Goal: Task Accomplishment & Management: Manage account settings

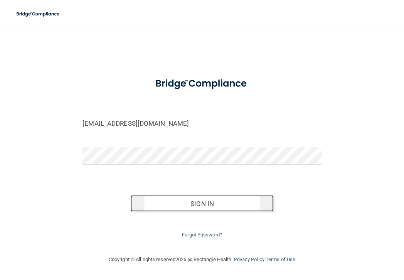
click at [198, 201] on button "Sign In" at bounding box center [201, 203] width 143 height 17
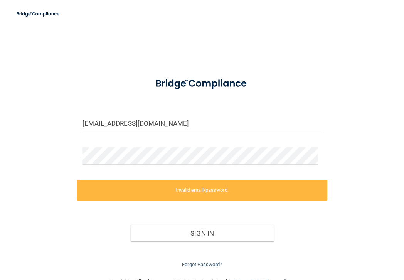
click at [168, 189] on label "Invalid email/password." at bounding box center [202, 189] width 250 height 21
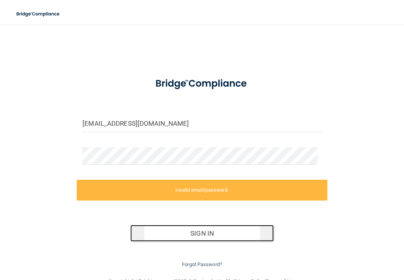
click at [207, 233] on button "Sign In" at bounding box center [201, 233] width 143 height 17
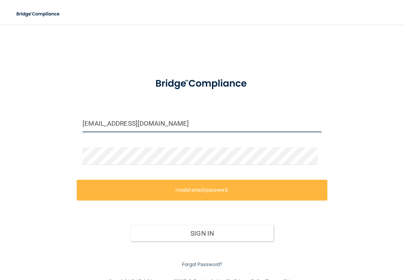
drag, startPoint x: 126, startPoint y: 123, endPoint x: -20, endPoint y: 114, distance: 145.8
click at [0, 114] on html "Toggle navigation Manage My Enterprise Manage My Location springcreekdds@gmail.…" at bounding box center [202, 140] width 404 height 280
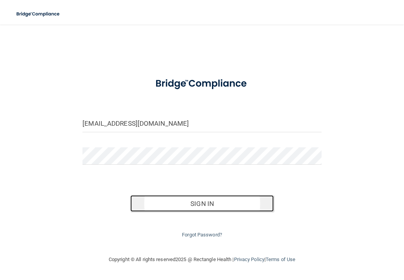
click at [226, 208] on button "Sign In" at bounding box center [201, 203] width 143 height 17
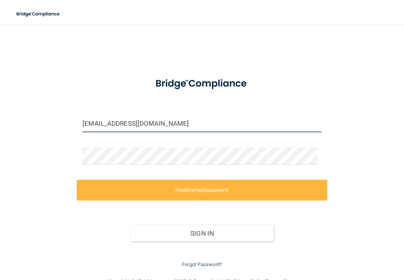
click at [141, 122] on input "nngrant0715@yahoo.com" at bounding box center [201, 123] width 239 height 17
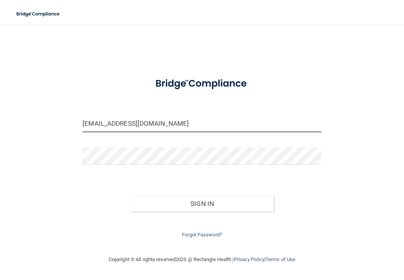
type input "[EMAIL_ADDRESS][DOMAIN_NAME]"
click at [130, 195] on button "Sign In" at bounding box center [201, 203] width 143 height 17
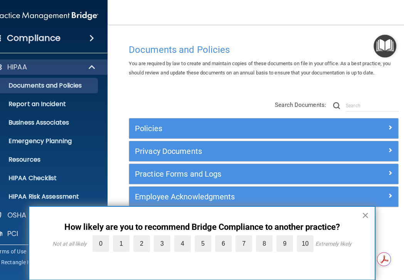
click at [365, 213] on button "×" at bounding box center [364, 215] width 7 height 12
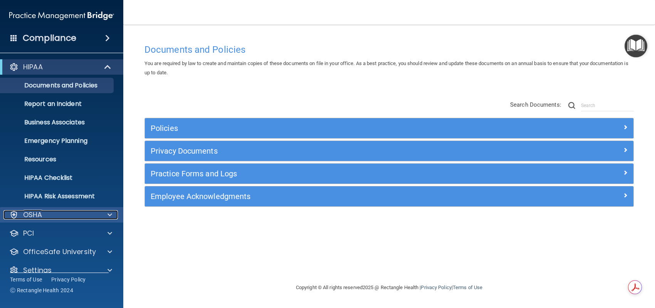
click at [108, 215] on span at bounding box center [109, 214] width 5 height 9
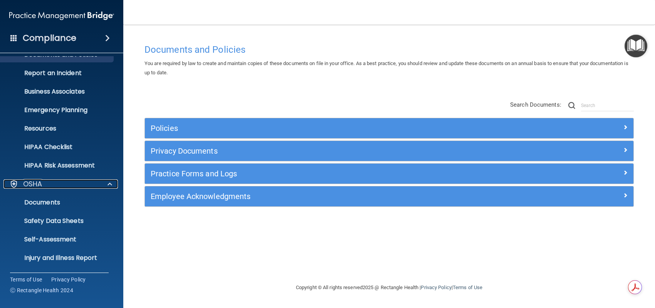
scroll to position [77, 0]
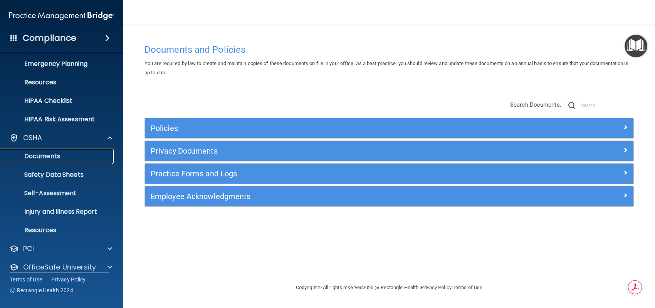
click at [54, 155] on p "Documents" at bounding box center [57, 156] width 105 height 8
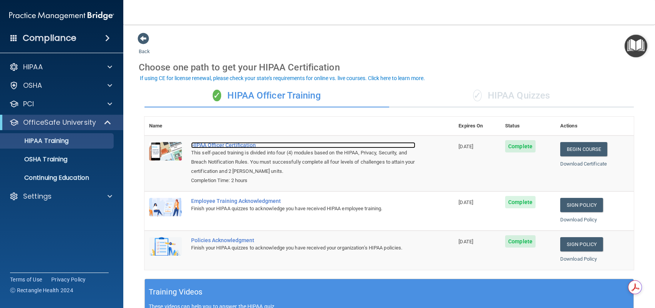
click at [228, 144] on div "HIPAA Officer Certification" at bounding box center [303, 145] width 224 height 6
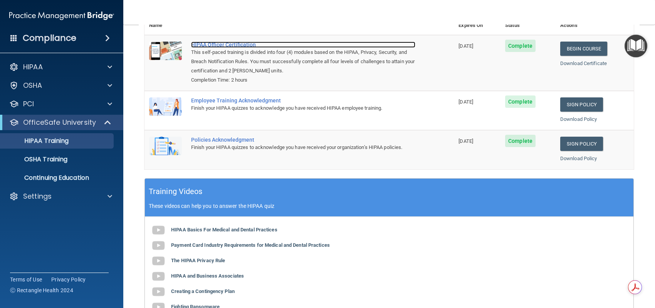
scroll to position [116, 0]
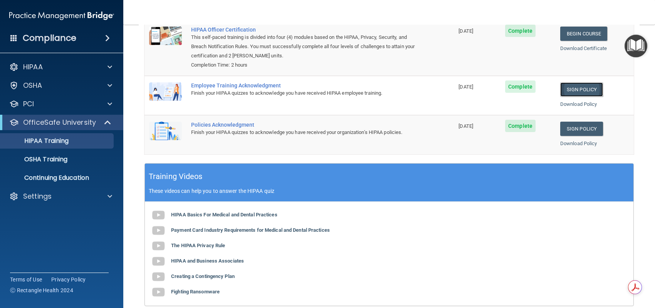
click at [578, 92] on link "Sign Policy" at bounding box center [581, 89] width 43 height 14
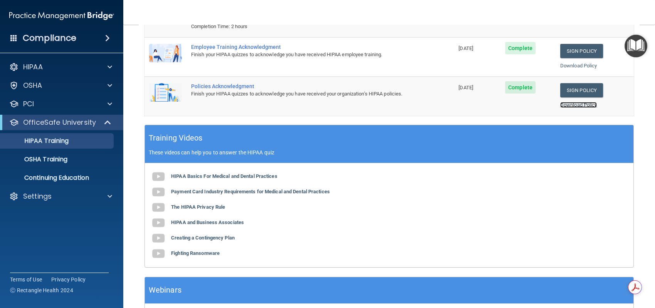
click at [567, 104] on link "Download Policy" at bounding box center [578, 105] width 37 height 6
click at [53, 181] on p "Continuing Education" at bounding box center [57, 178] width 105 height 8
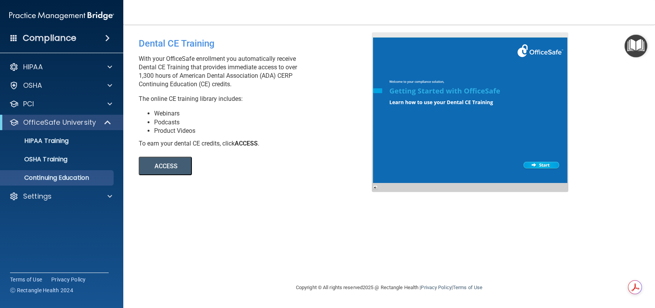
click at [156, 167] on button "ACCESS" at bounding box center [165, 166] width 53 height 18
click at [54, 146] on link "HIPAA Training" at bounding box center [52, 140] width 121 height 15
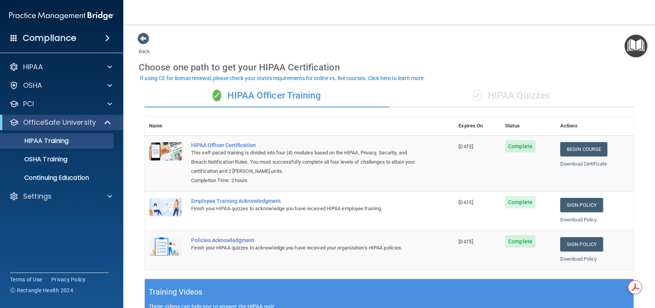
click at [492, 92] on div "✓ HIPAA Quizzes" at bounding box center [511, 95] width 245 height 23
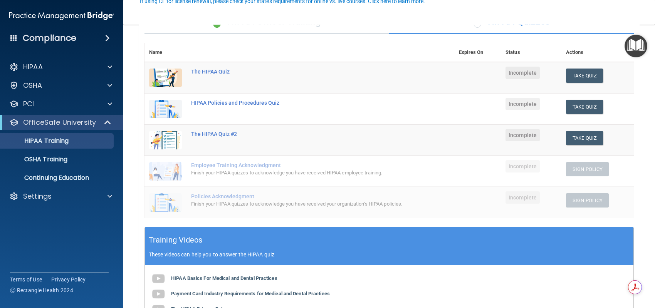
scroll to position [77, 0]
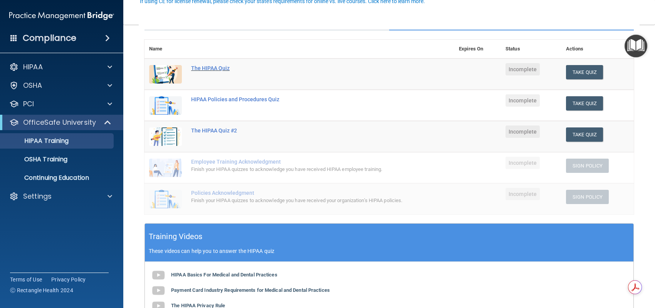
click at [206, 69] on div "The HIPAA Quiz" at bounding box center [303, 68] width 225 height 6
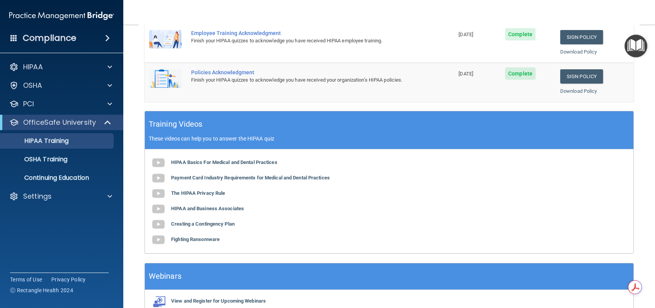
scroll to position [193, 0]
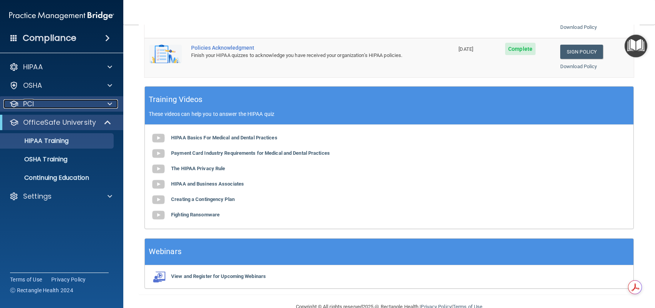
click at [107, 105] on span at bounding box center [109, 103] width 5 height 9
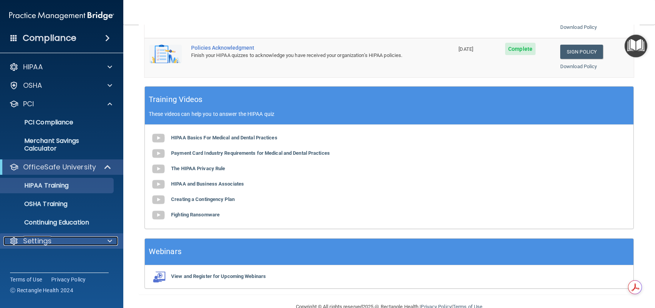
click at [72, 238] on div "Settings" at bounding box center [51, 240] width 96 height 9
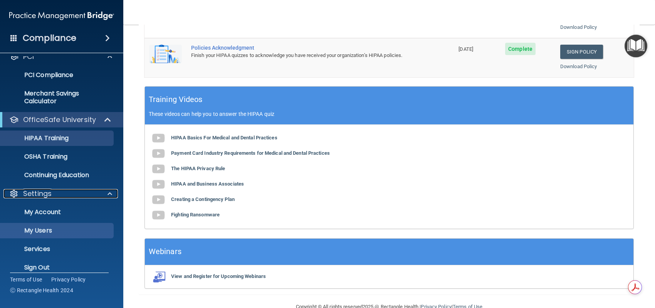
scroll to position [56, 0]
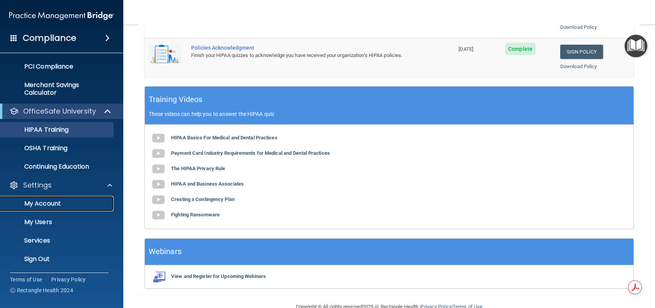
click at [56, 201] on p "My Account" at bounding box center [57, 204] width 105 height 8
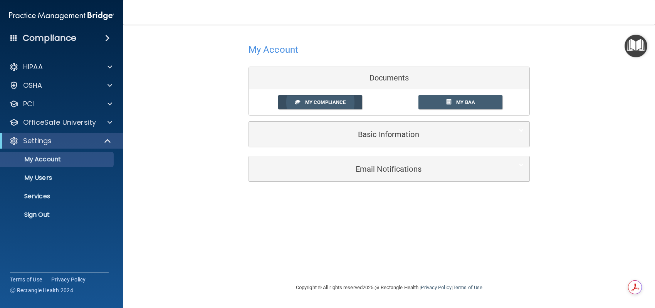
click at [329, 101] on span "My Compliance" at bounding box center [325, 102] width 40 height 6
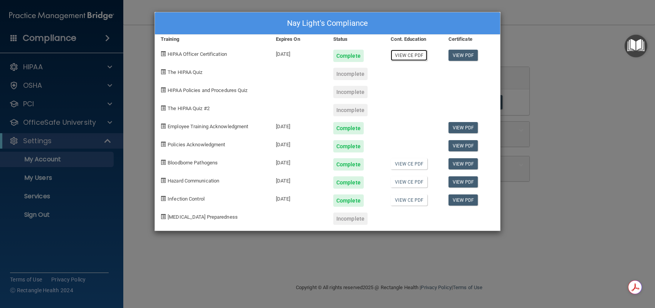
click at [416, 55] on link "View CE PDF" at bounding box center [408, 55] width 37 height 11
click at [409, 166] on link "View CE PDF" at bounding box center [408, 163] width 37 height 11
click at [410, 181] on link "View CE PDF" at bounding box center [408, 181] width 37 height 11
click at [414, 201] on link "View CE PDF" at bounding box center [408, 199] width 37 height 11
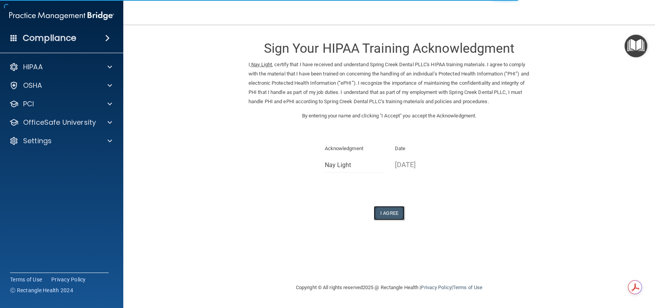
click at [398, 220] on button "I Agree" at bounding box center [389, 213] width 31 height 14
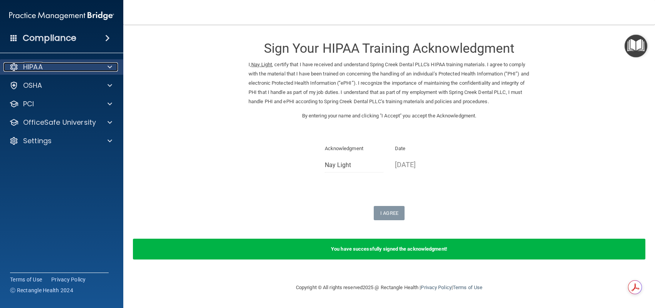
click at [47, 64] on div "HIPAA" at bounding box center [51, 66] width 96 height 9
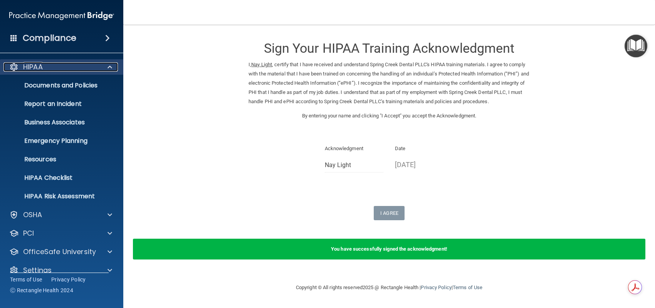
click at [47, 70] on div "HIPAA" at bounding box center [51, 66] width 96 height 9
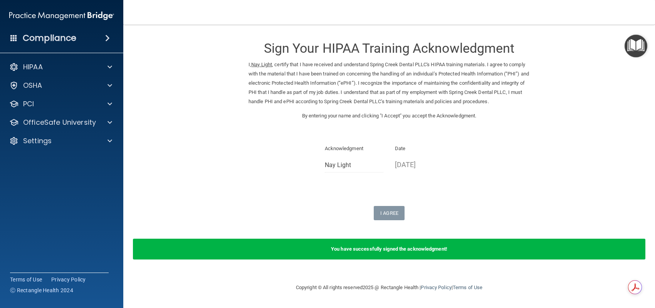
click at [62, 40] on h4 "Compliance" at bounding box center [50, 38] width 54 height 11
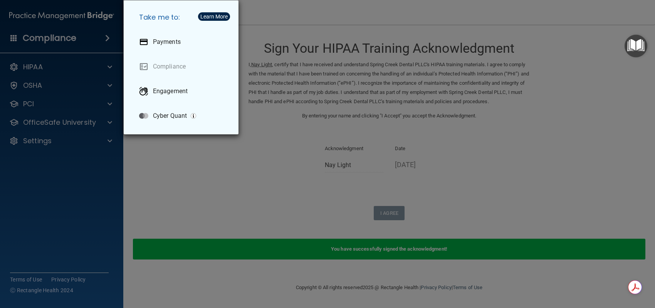
click at [50, 65] on div "Take me to: Payments Compliance Engagement Cyber Quant" at bounding box center [327, 154] width 655 height 308
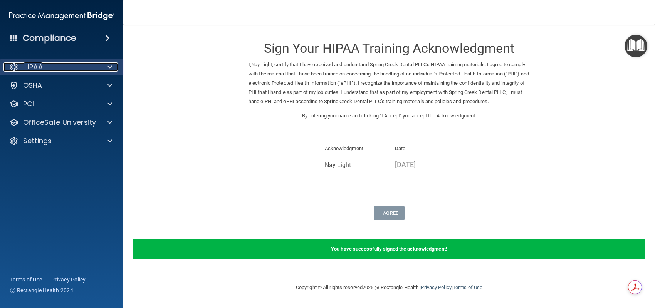
click at [44, 69] on div "HIPAA" at bounding box center [51, 66] width 96 height 9
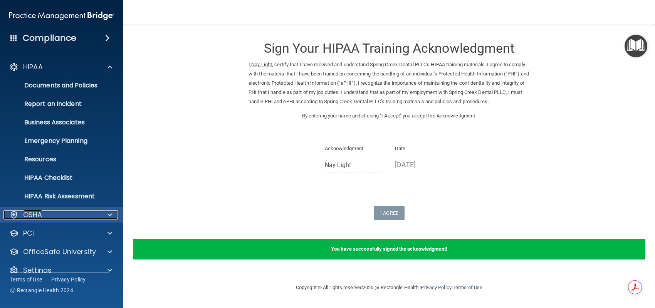
click at [37, 214] on p "OSHA" at bounding box center [32, 214] width 19 height 9
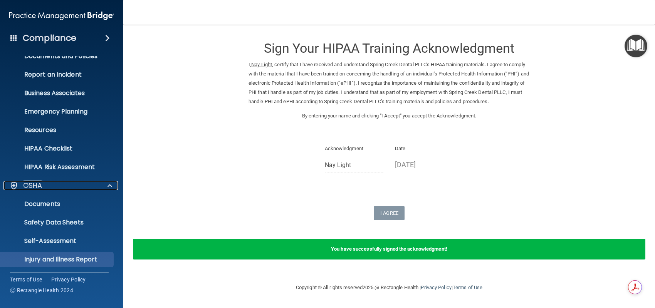
scroll to position [104, 0]
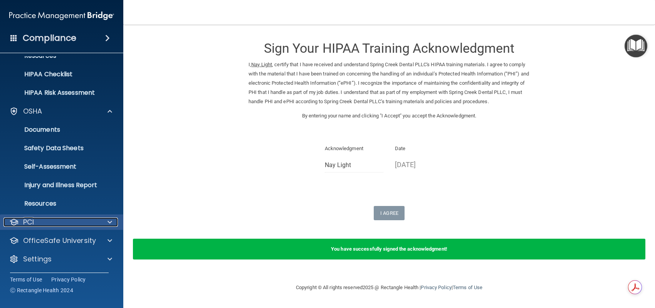
click at [34, 222] on p "PCI" at bounding box center [28, 222] width 11 height 9
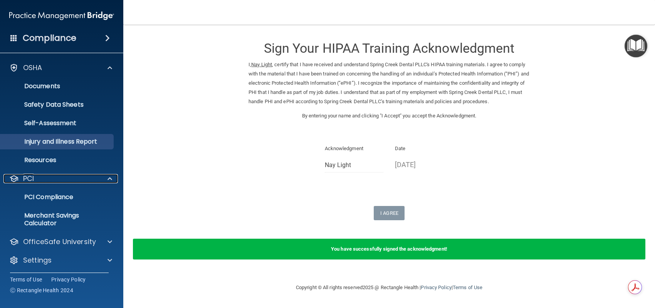
scroll to position [148, 0]
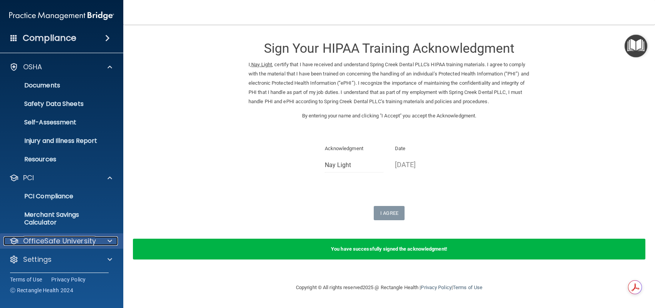
click at [67, 243] on p "OfficeSafe University" at bounding box center [59, 240] width 73 height 9
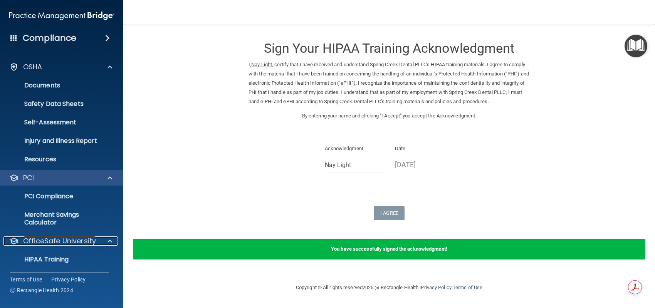
scroll to position [203, 0]
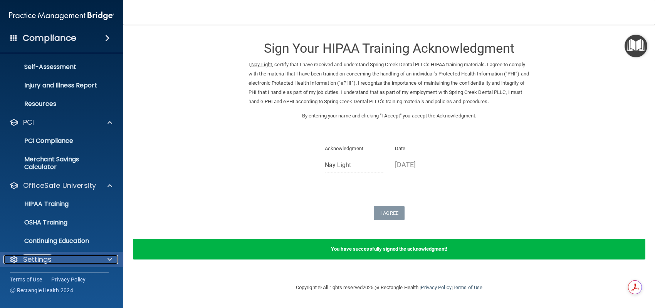
click at [45, 258] on p "Settings" at bounding box center [37, 259] width 28 height 9
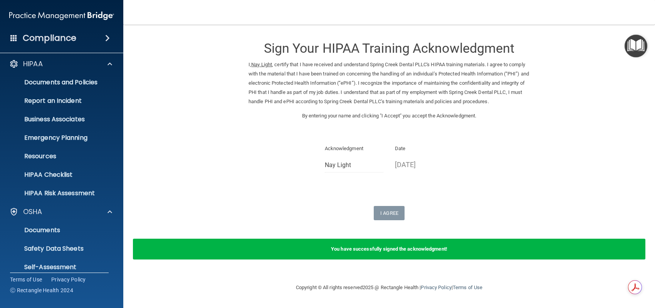
scroll to position [0, 0]
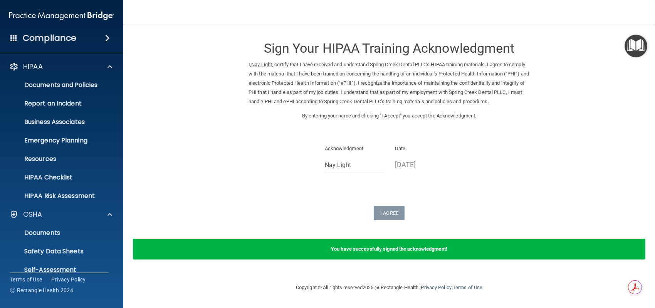
click at [44, 39] on h4 "Compliance" at bounding box center [50, 38] width 54 height 11
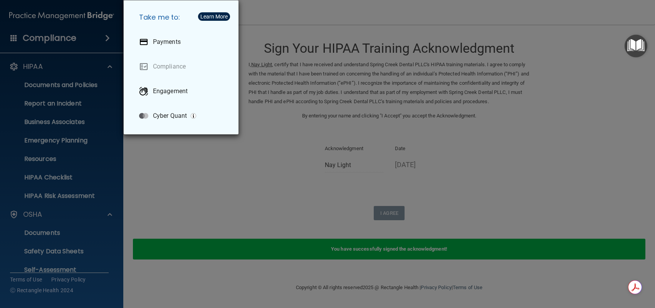
click at [22, 61] on div "Take me to: Payments Compliance Engagement Cyber Quant" at bounding box center [327, 154] width 655 height 308
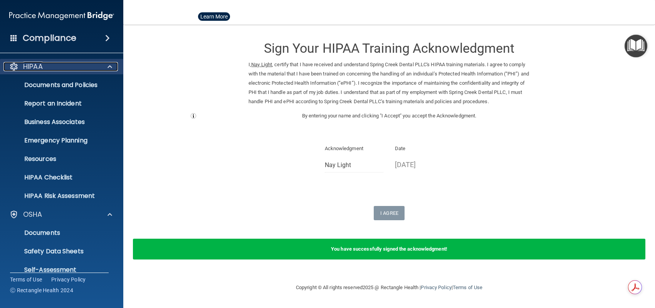
click at [12, 68] on div at bounding box center [13, 66] width 9 height 9
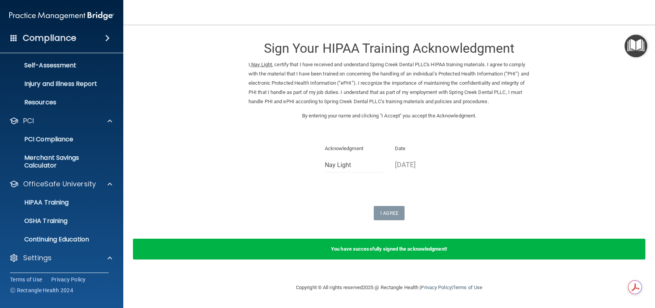
scroll to position [148, 0]
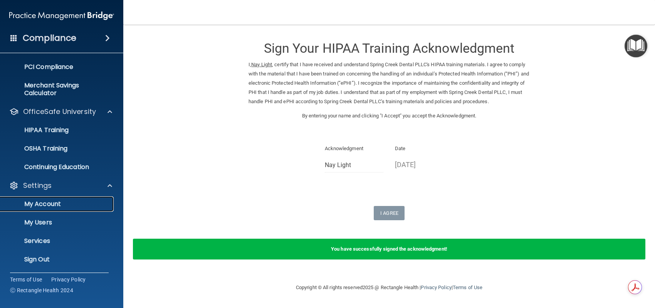
click at [53, 198] on link "My Account" at bounding box center [52, 203] width 121 height 15
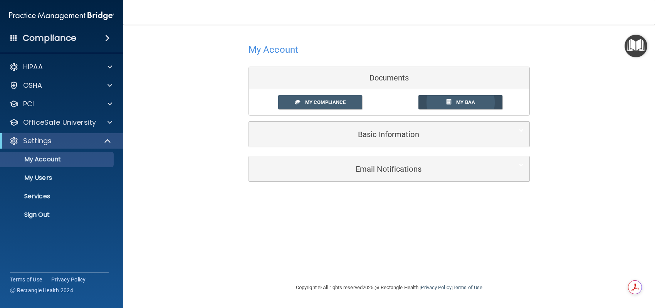
click at [465, 102] on span "My BAA" at bounding box center [465, 102] width 19 height 6
click at [45, 178] on p "My Users" at bounding box center [57, 178] width 105 height 8
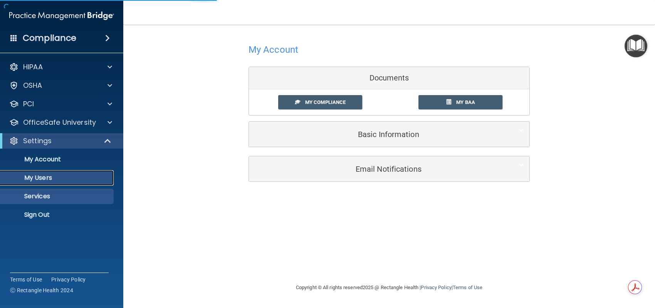
select select "20"
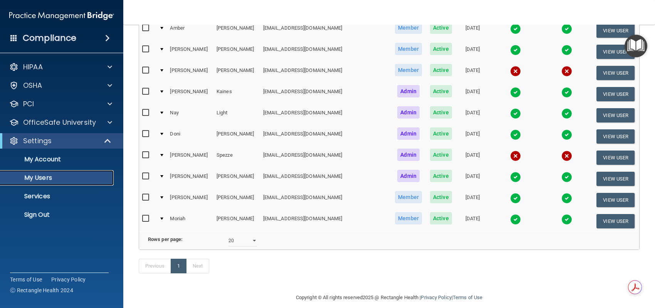
scroll to position [154, 0]
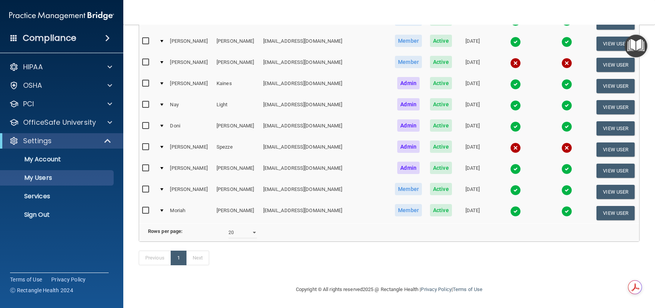
click at [143, 144] on input "checkbox" at bounding box center [146, 147] width 9 height 6
checkbox input "false"
click at [163, 146] on div at bounding box center [161, 147] width 3 height 2
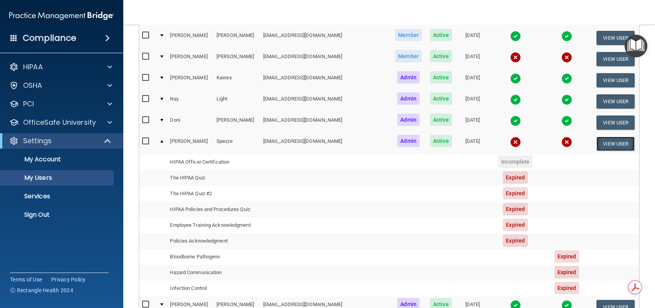
click at [603, 139] on button "View User" at bounding box center [615, 144] width 38 height 14
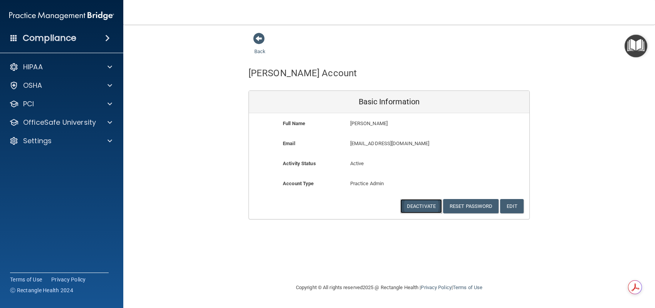
click at [417, 204] on button "Deactivate" at bounding box center [421, 206] width 42 height 14
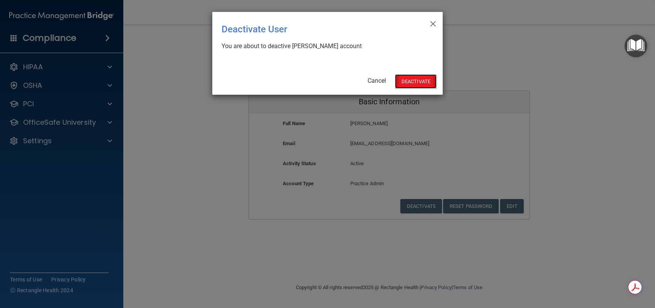
click at [423, 82] on button "Deactivate" at bounding box center [416, 81] width 42 height 14
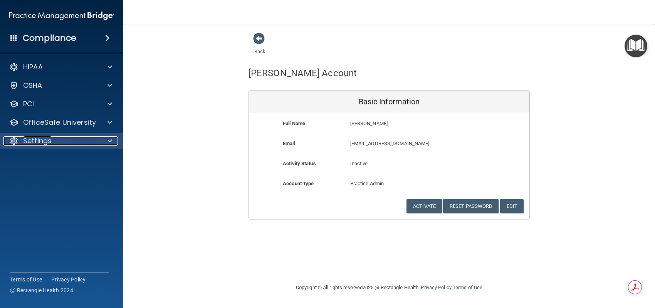
click at [69, 143] on div "Settings" at bounding box center [51, 140] width 96 height 9
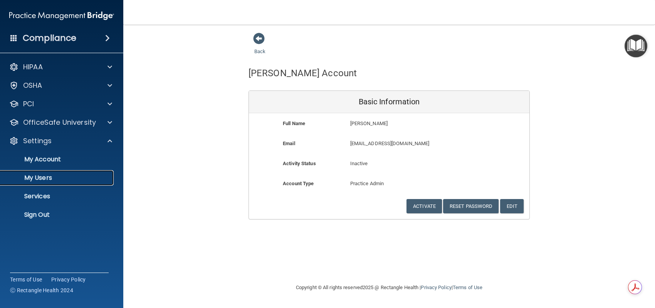
click at [52, 180] on p "My Users" at bounding box center [57, 178] width 105 height 8
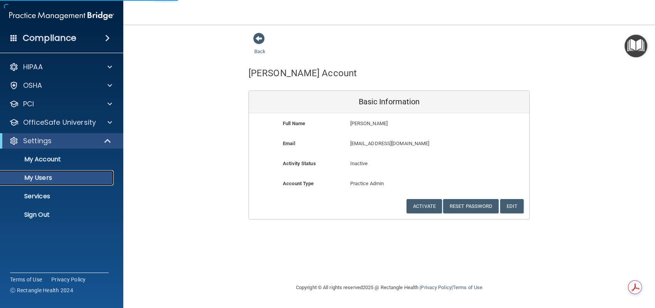
select select "20"
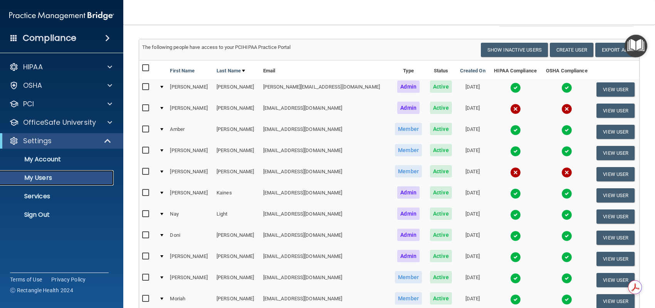
scroll to position [136, 0]
